Goal: Task Accomplishment & Management: Use online tool/utility

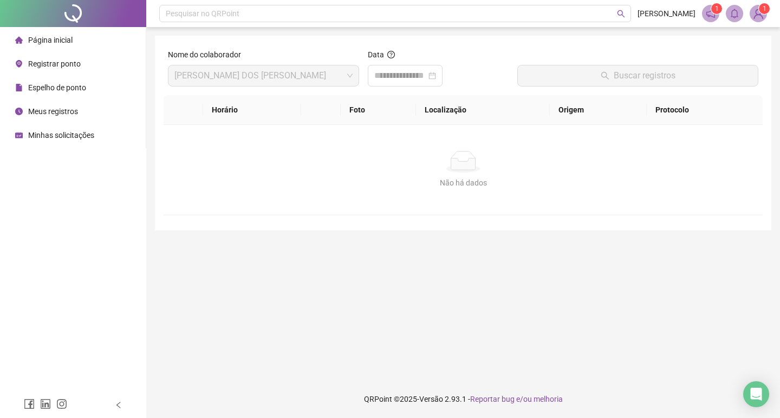
click at [96, 67] on li "Registrar ponto" at bounding box center [72, 64] width 141 height 22
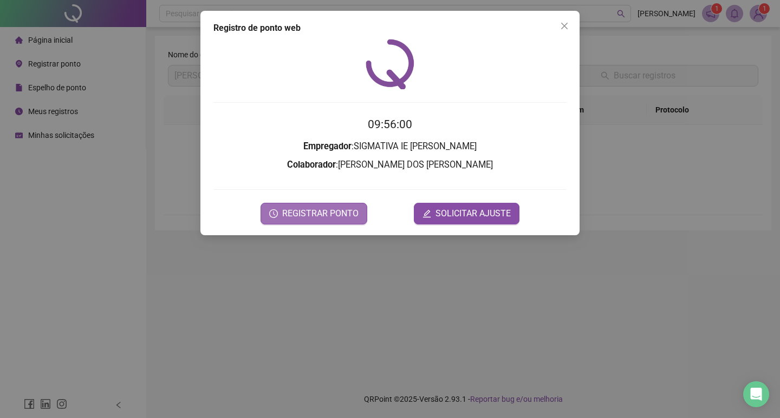
click at [325, 218] on span "REGISTRAR PONTO" at bounding box center [320, 213] width 76 height 13
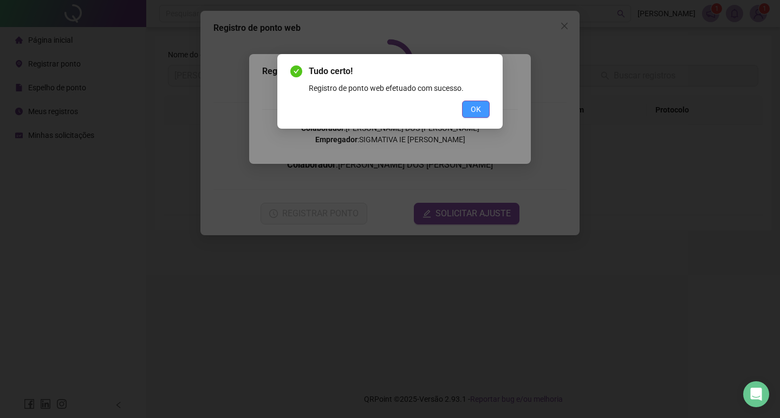
click at [479, 106] on button "OK" at bounding box center [476, 109] width 28 height 17
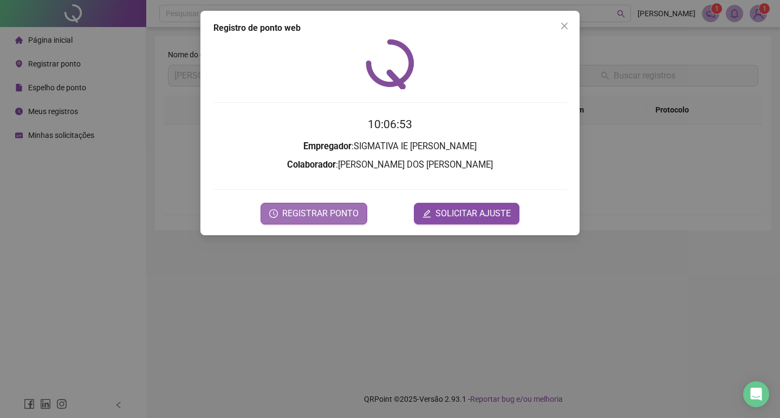
click at [311, 204] on form "10:06:53 Empregador : SIGMATIVA IE [PERSON_NAME] : [PERSON_NAME] REGISTRAR PONT…" at bounding box center [389, 170] width 353 height 108
click at [310, 209] on span "REGISTRAR PONTO" at bounding box center [320, 213] width 76 height 13
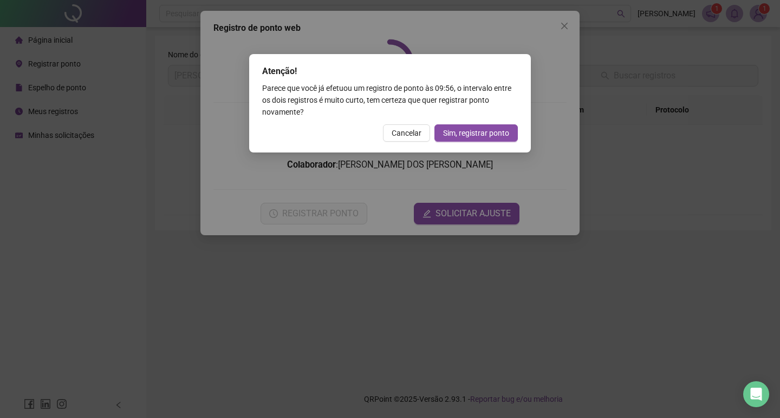
click at [435, 128] on button "Sim, registrar ponto" at bounding box center [475, 133] width 83 height 17
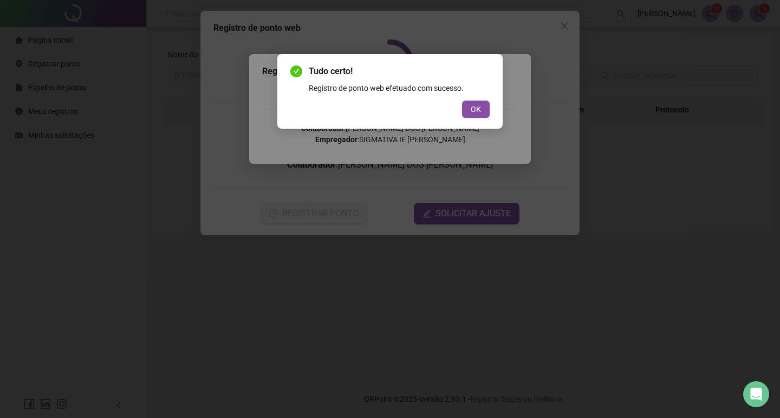
click at [457, 106] on div "OK" at bounding box center [389, 109] width 199 height 17
click at [467, 103] on button "OK" at bounding box center [476, 109] width 28 height 17
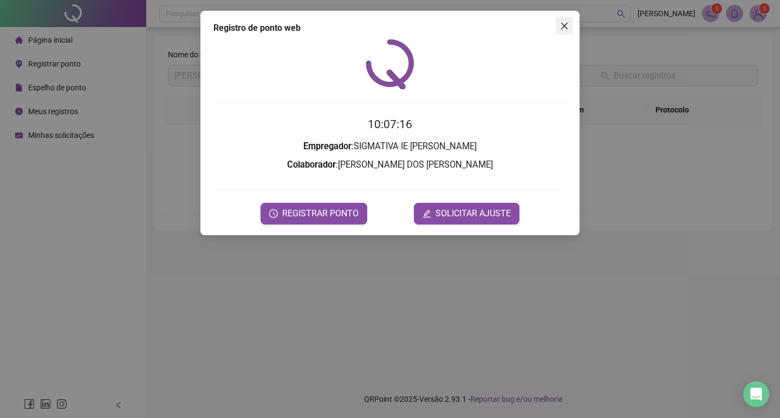
click at [558, 28] on span "Close" at bounding box center [563, 26] width 17 height 9
